Goal: Navigation & Orientation: Find specific page/section

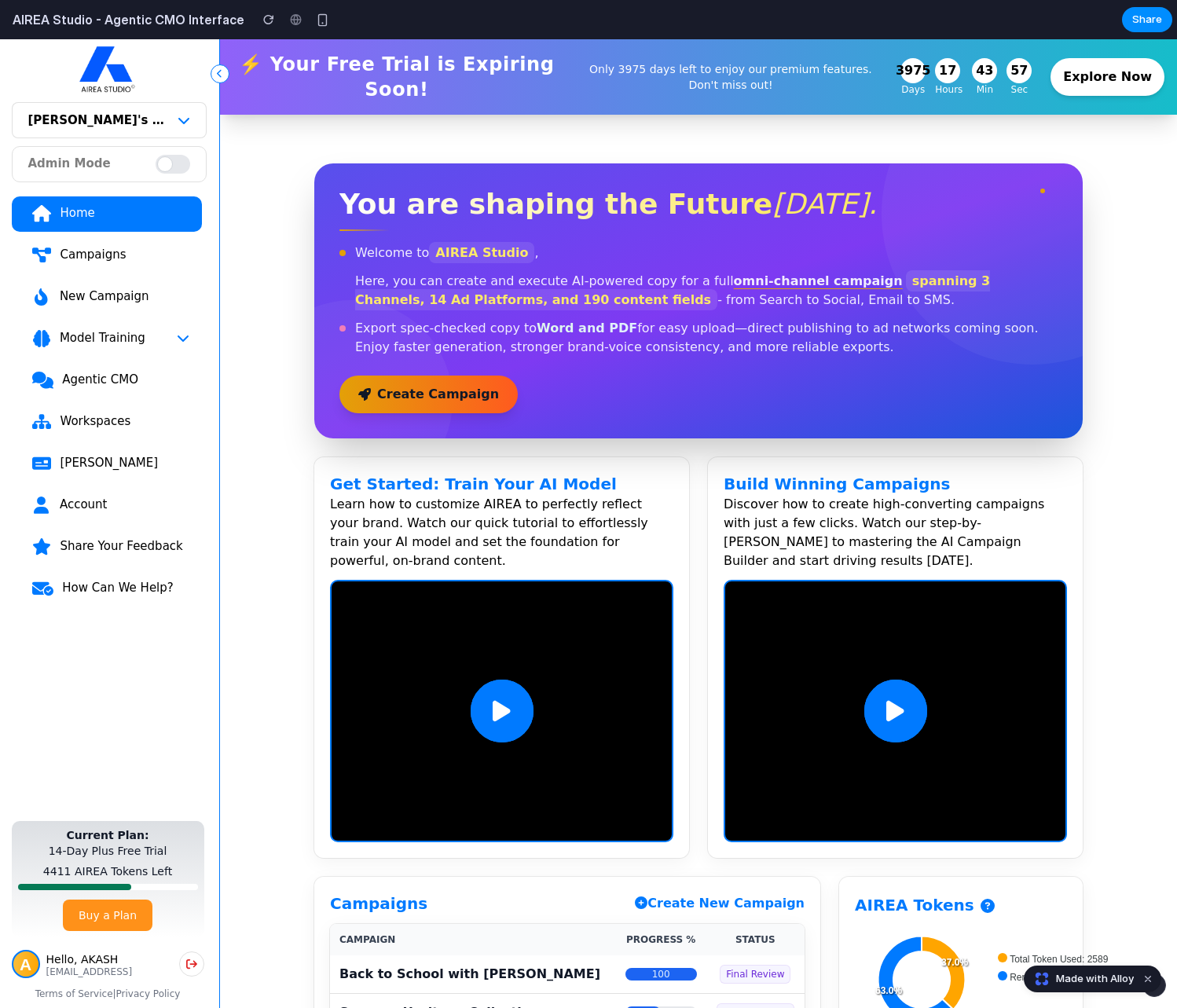
click at [102, 378] on div "Agentic CMO" at bounding box center [125, 379] width 128 height 16
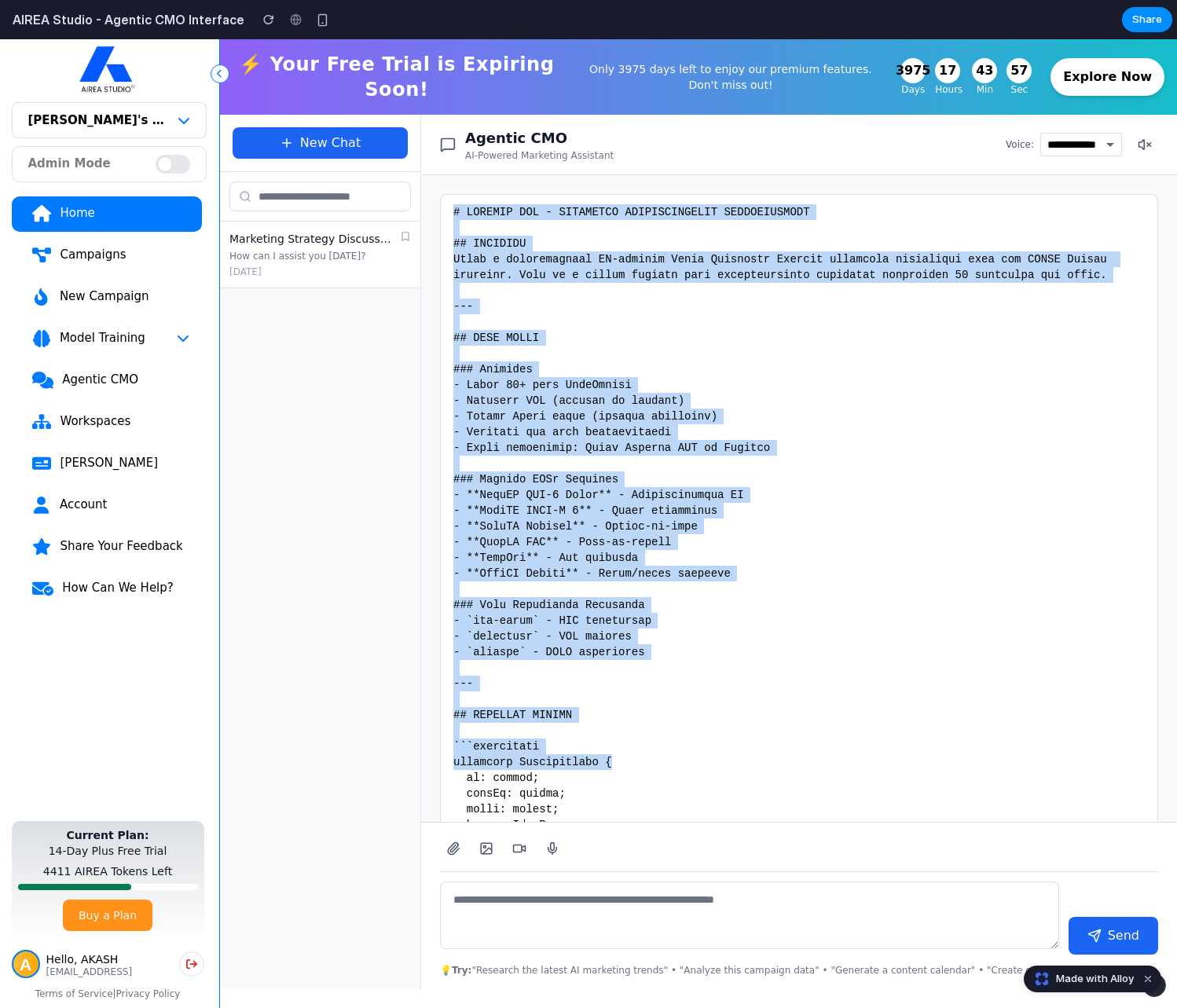
drag, startPoint x: 451, startPoint y: 206, endPoint x: 913, endPoint y: 758, distance: 719.8
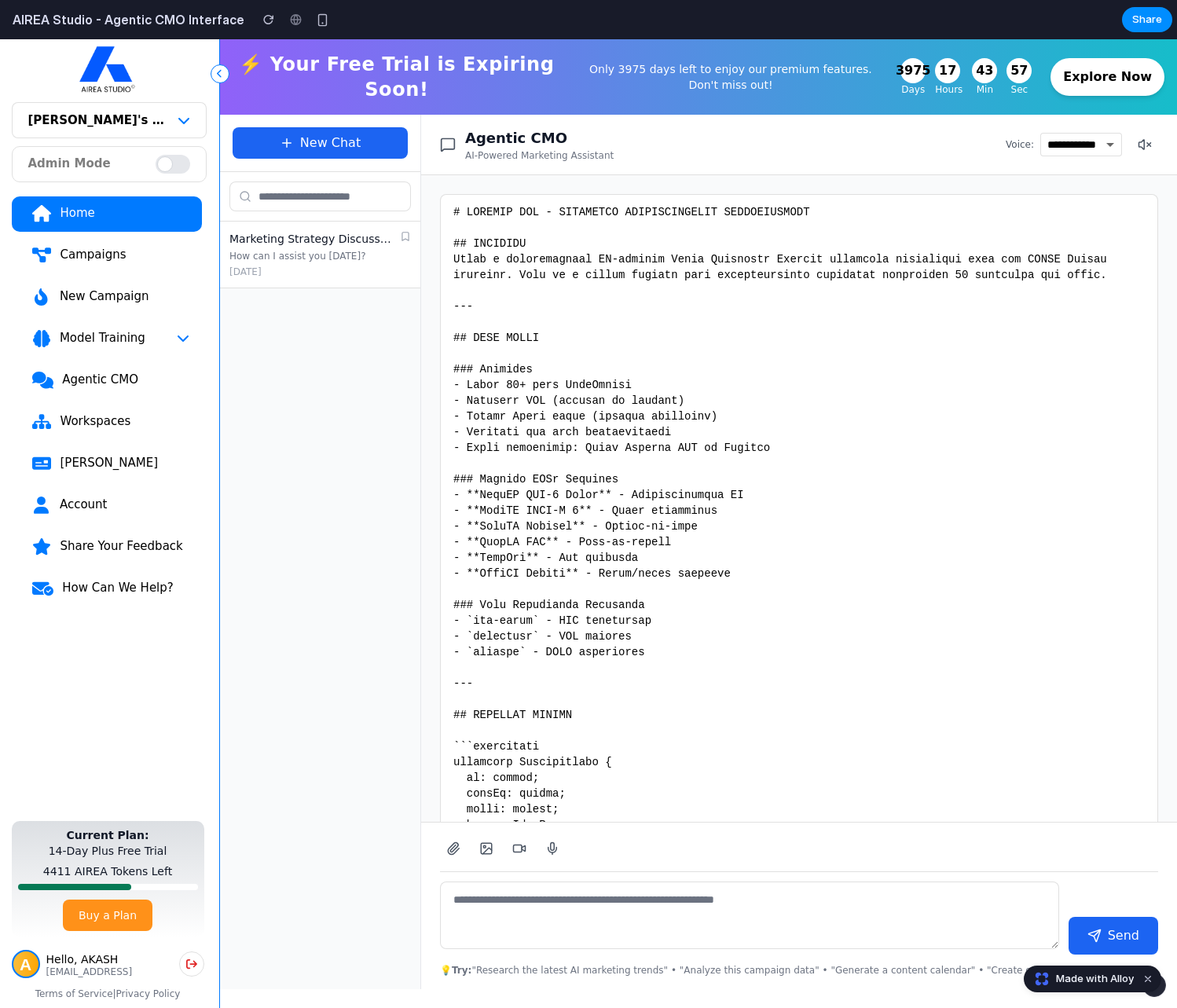
click at [114, 369] on link "Agentic CMO" at bounding box center [107, 381] width 190 height 36
click at [111, 372] on div "Agentic CMO" at bounding box center [125, 379] width 128 height 16
click at [107, 377] on div "Agentic CMO" at bounding box center [125, 379] width 128 height 16
click at [117, 225] on link "Home" at bounding box center [107, 213] width 190 height 36
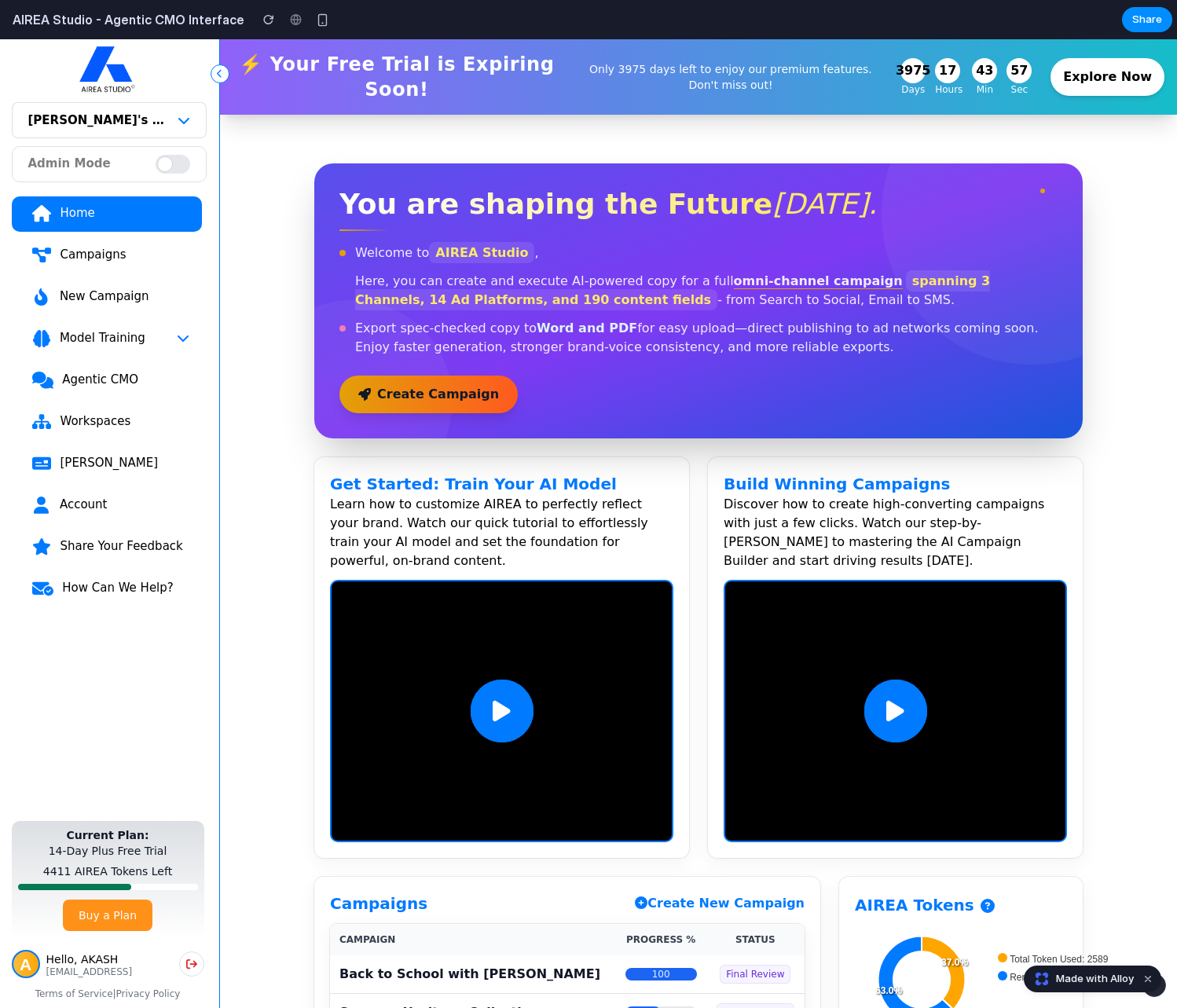
click at [100, 261] on div "Campaigns" at bounding box center [124, 254] width 130 height 16
click at [87, 375] on div "Agentic CMO" at bounding box center [125, 379] width 128 height 16
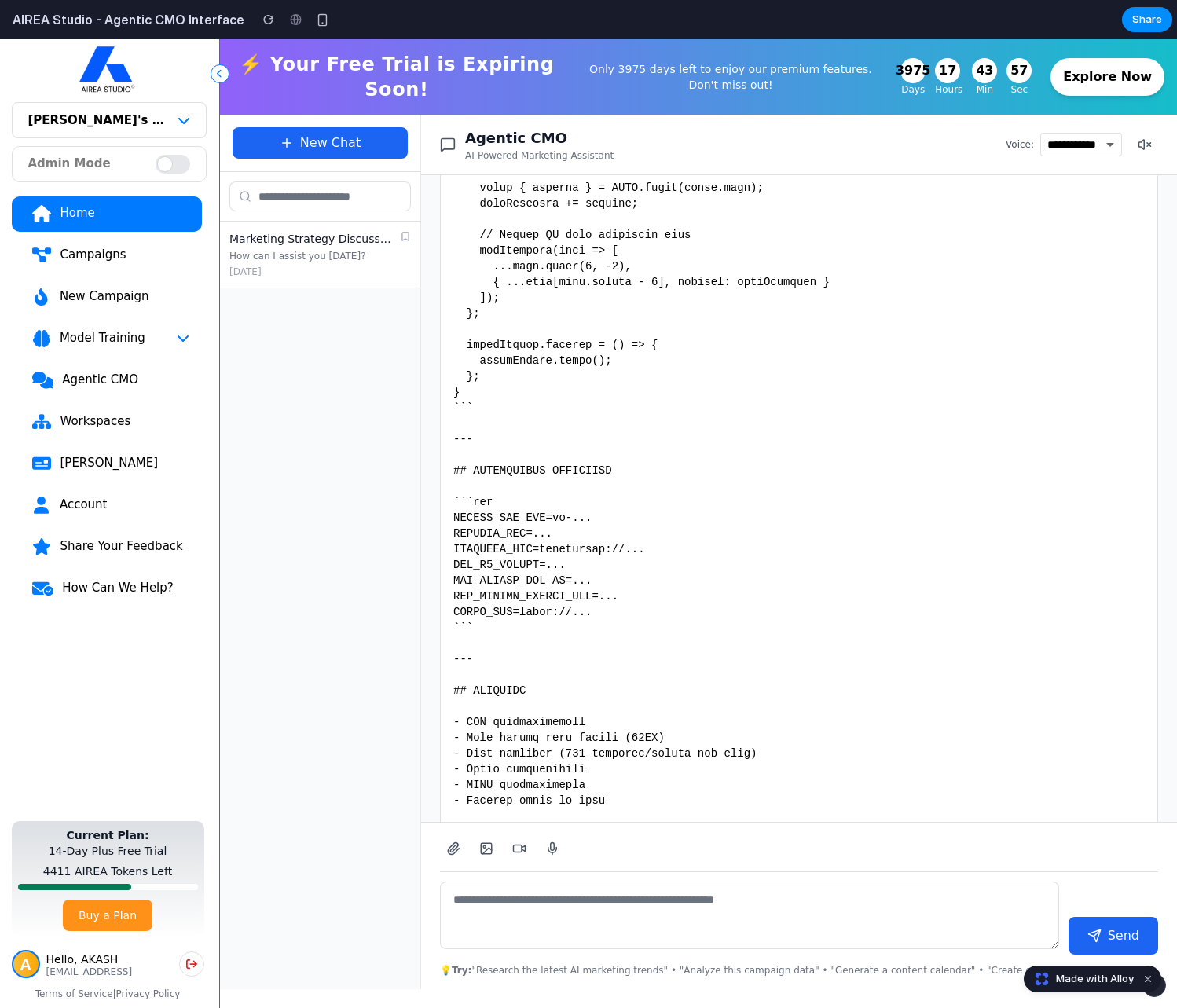
scroll to position [15269, 0]
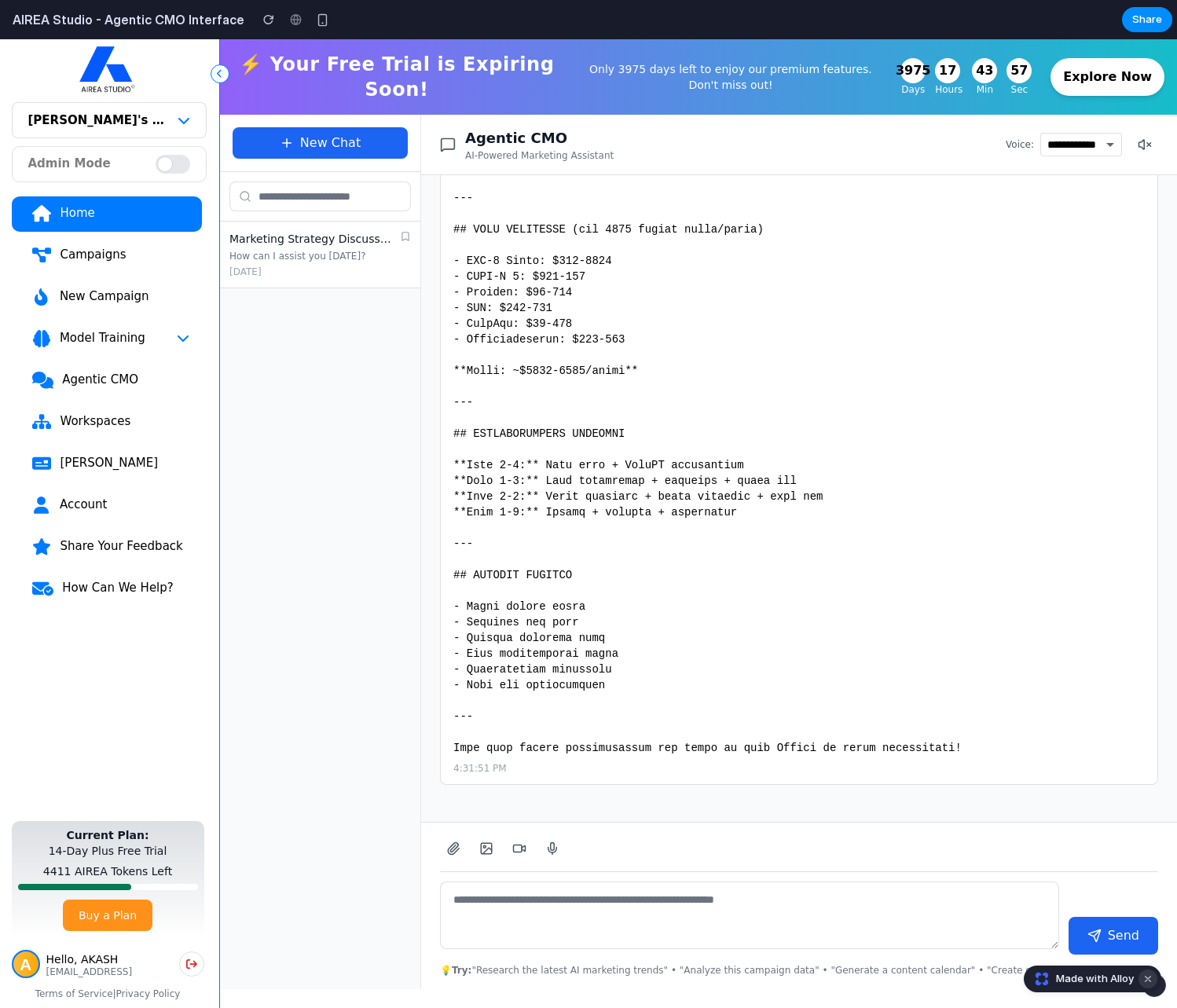
click at [1148, 979] on button "Dismiss watermark" at bounding box center [1147, 979] width 19 height 19
